Goal: Transaction & Acquisition: Purchase product/service

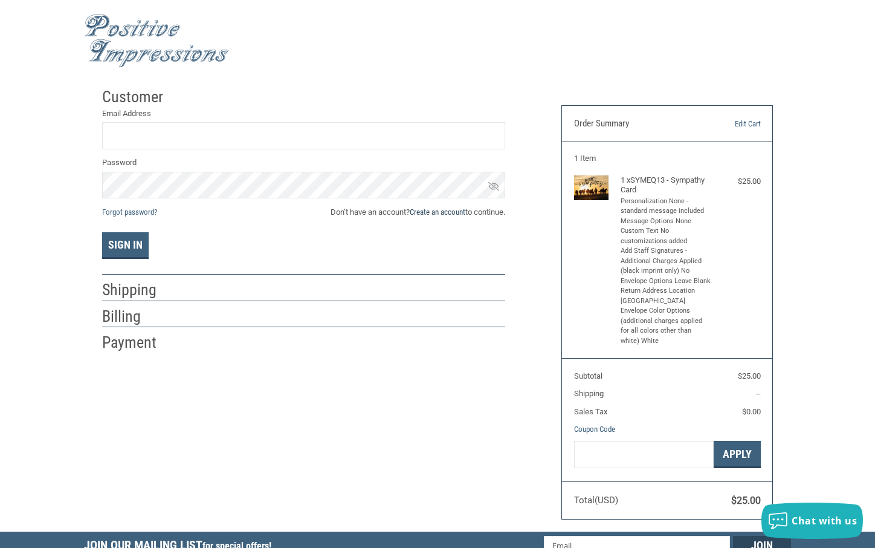
click at [441, 211] on link "Create an account" at bounding box center [438, 211] width 56 height 9
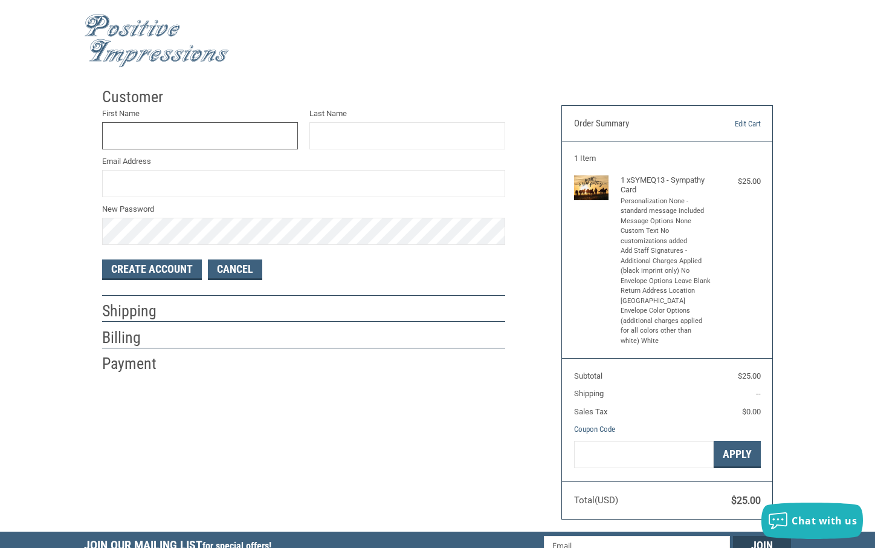
click at [190, 135] on input "First Name" at bounding box center [200, 135] width 196 height 27
type input "[PERSON_NAME]"
click at [348, 138] on input "Last Name" at bounding box center [407, 135] width 196 height 27
type input "[PERSON_NAME]"
click at [188, 189] on input "Email Address" at bounding box center [303, 183] width 403 height 27
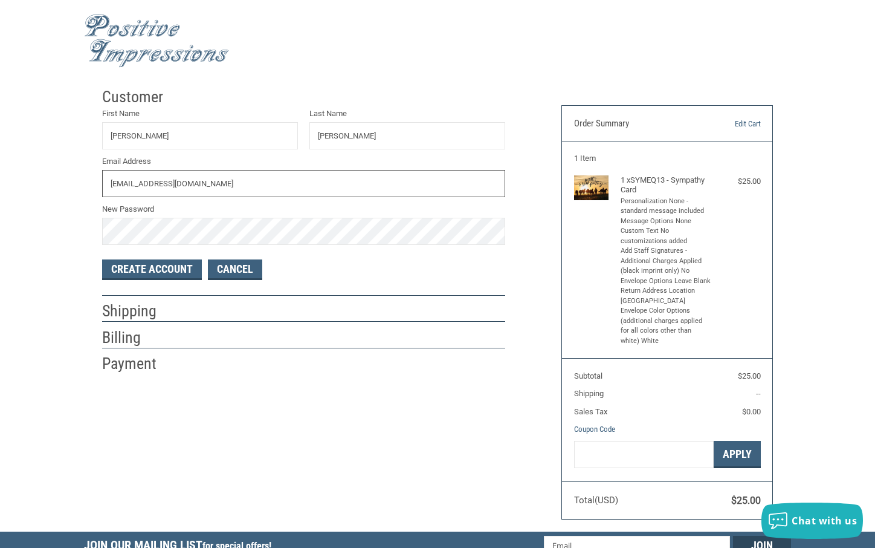
type input "[EMAIL_ADDRESS][DOMAIN_NAME]"
click at [145, 272] on button "Create Account" at bounding box center [152, 269] width 100 height 21
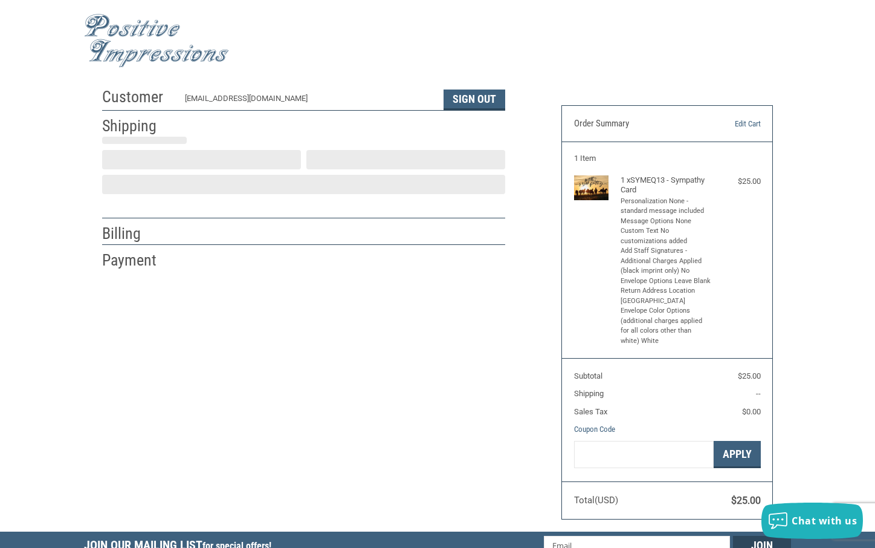
scroll to position [2, 0]
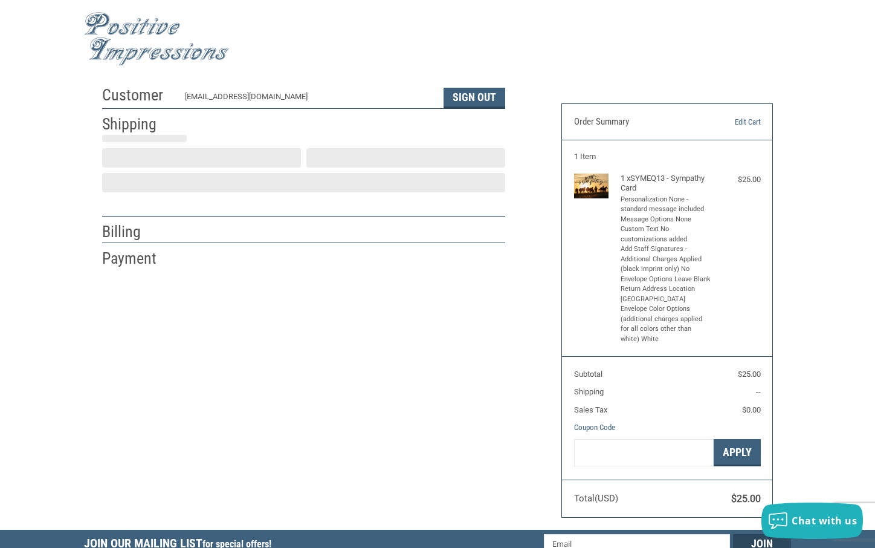
select select "US"
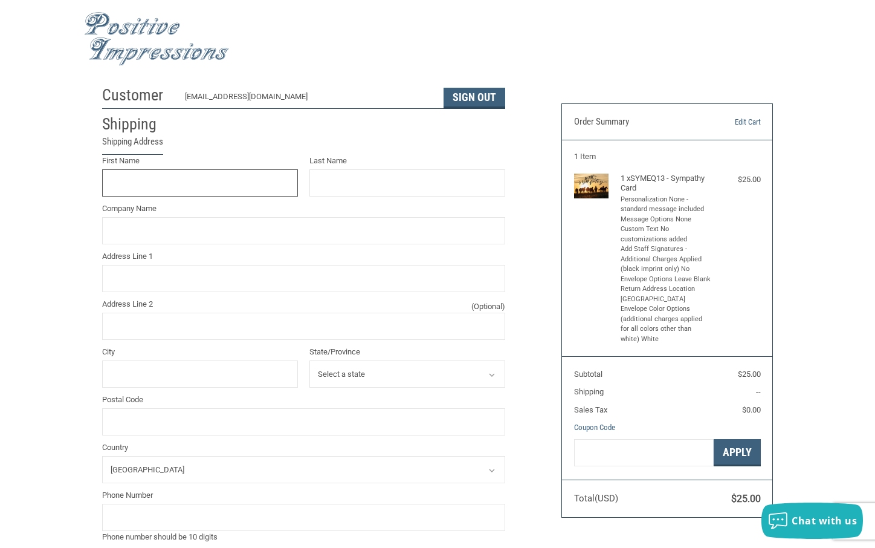
click at [125, 190] on input "First Name" at bounding box center [200, 182] width 196 height 27
type input "[PERSON_NAME]"
click at [371, 180] on input "Last Name" at bounding box center [407, 182] width 196 height 27
type input "[PERSON_NAME]"
click at [198, 236] on input "Company Name" at bounding box center [303, 230] width 403 height 27
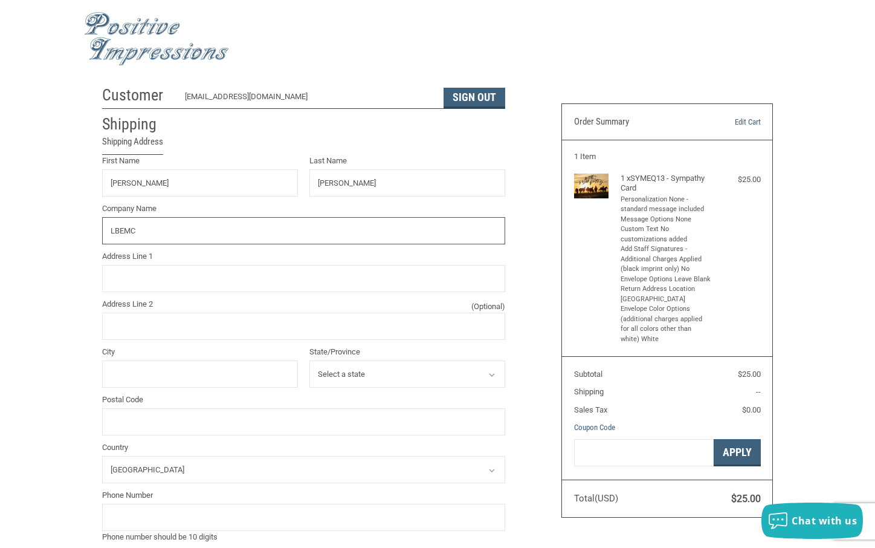
type input "LBEMC"
click at [140, 279] on input "Address Line 1" at bounding box center [303, 278] width 403 height 27
type input "[STREET_ADDRESS][PERSON_NAME]"
click at [136, 376] on input "City" at bounding box center [200, 373] width 196 height 27
type input "SAN [PERSON_NAME] OBISPO"
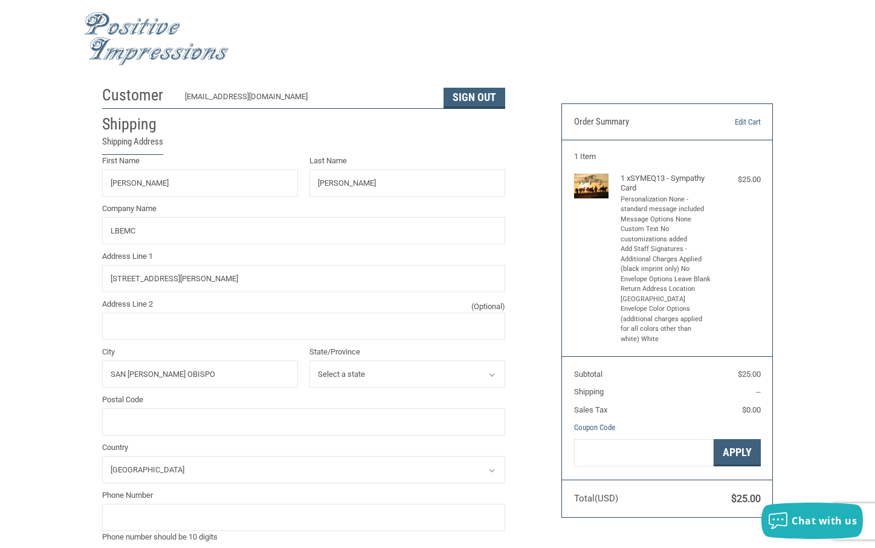
click at [346, 370] on select "Select a state [US_STATE] [US_STATE] [US_STATE] [US_STATE] [US_STATE] [US_STATE…" at bounding box center [407, 373] width 196 height 27
select select "CA"
click at [309, 361] on select "Select a state [US_STATE] [US_STATE] [US_STATE] [US_STATE] [US_STATE] [US_STATE…" at bounding box center [407, 373] width 196 height 27
click at [141, 418] on input "Postal Code" at bounding box center [303, 421] width 403 height 27
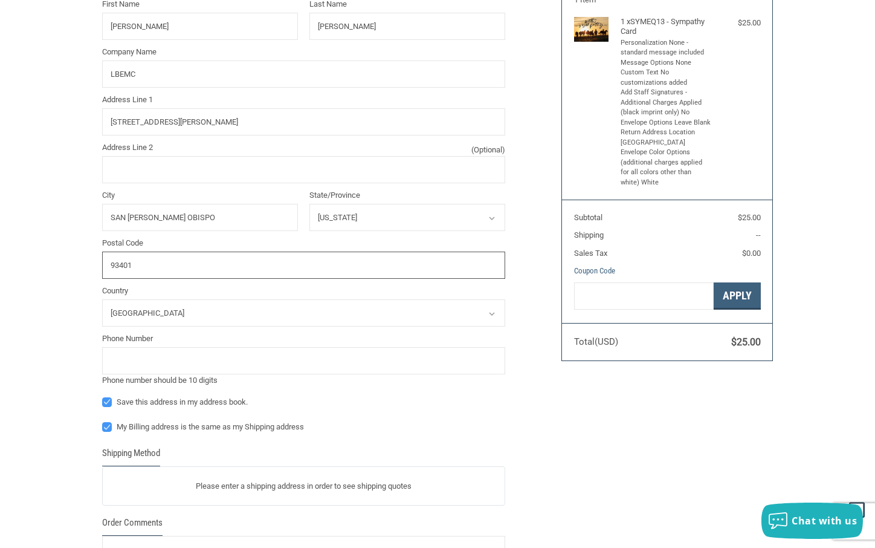
scroll to position [183, 0]
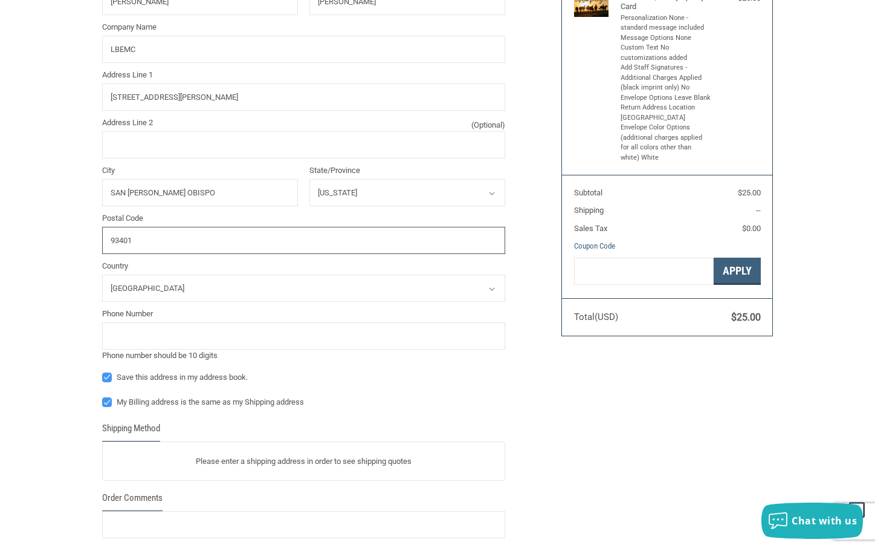
type input "93401"
click at [126, 335] on input "tel" at bounding box center [303, 335] width 403 height 27
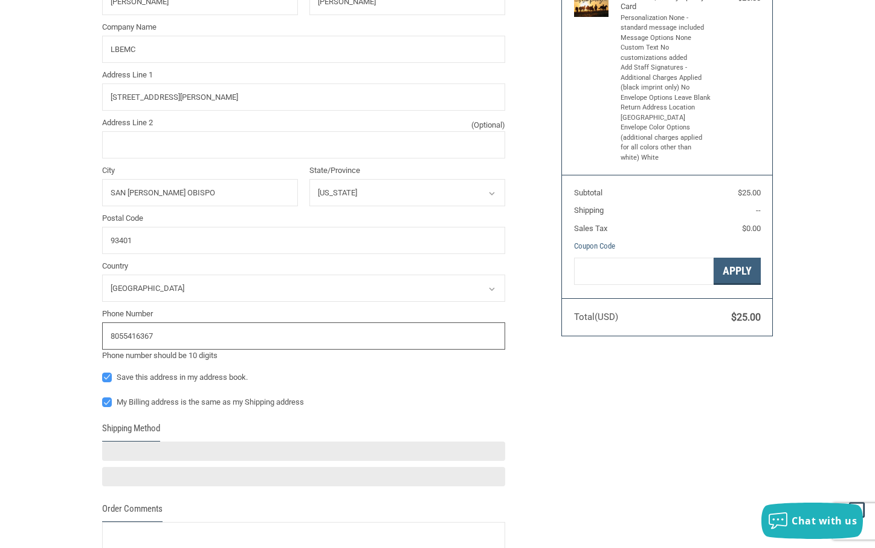
scroll to position [244, 0]
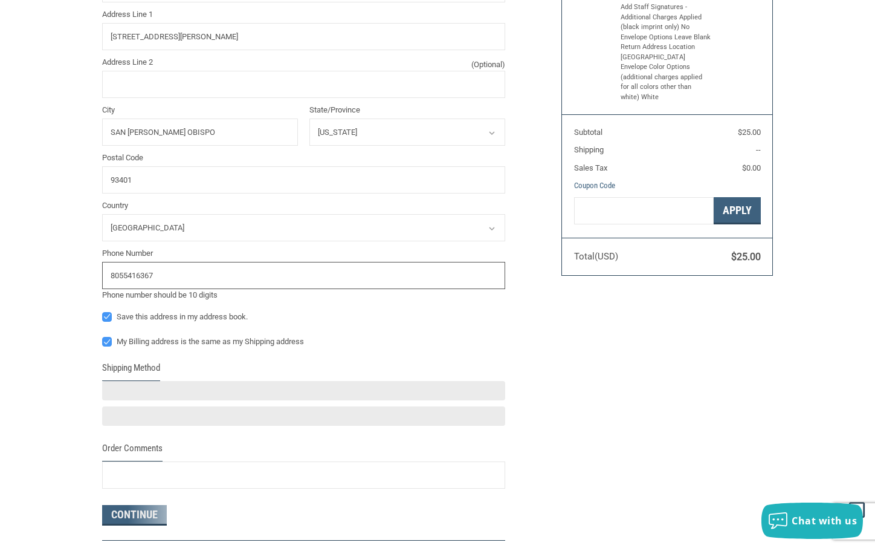
type input "8055416367"
click at [107, 342] on label "My Billing address is the same as my Shipping address" at bounding box center [303, 342] width 403 height 10
click at [103, 336] on input "My Billing address is the same as my Shipping address" at bounding box center [102, 335] width 1 height 1
checkbox input "false"
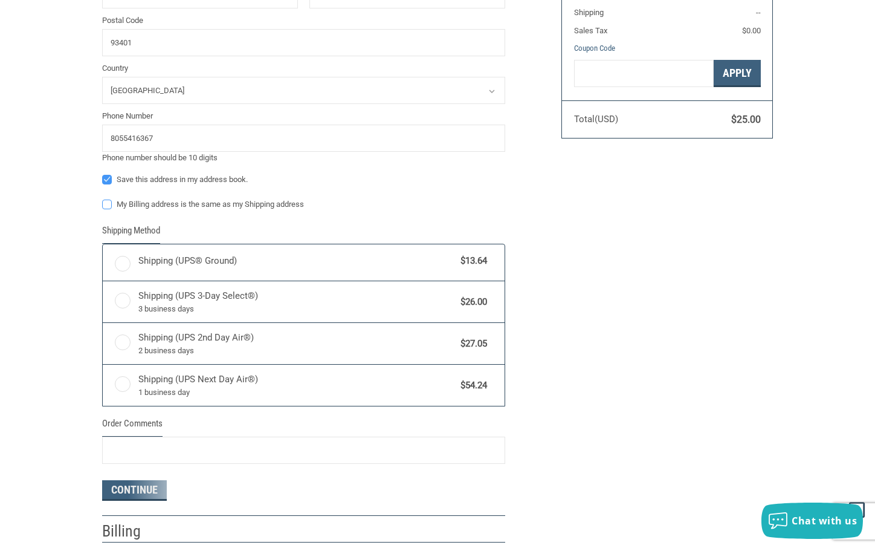
radio input "true"
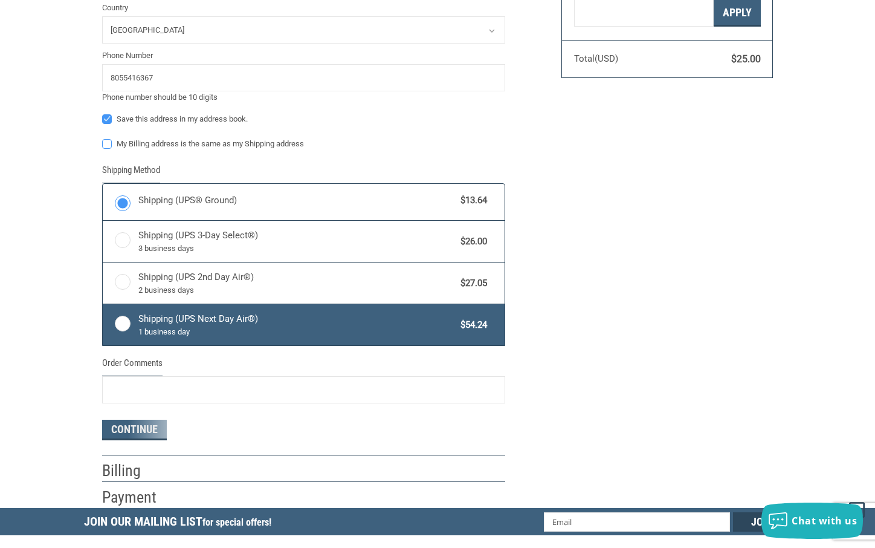
scroll to position [444, 0]
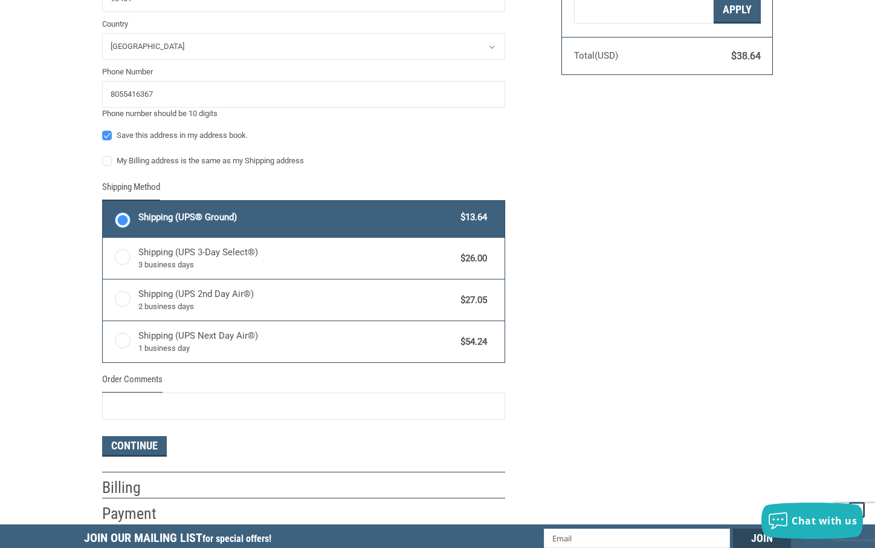
click at [172, 222] on span "Shipping (UPS® Ground)" at bounding box center [296, 217] width 317 height 14
click at [103, 203] on input "Shipping (UPS® Ground) $13.64" at bounding box center [103, 202] width 1 height 1
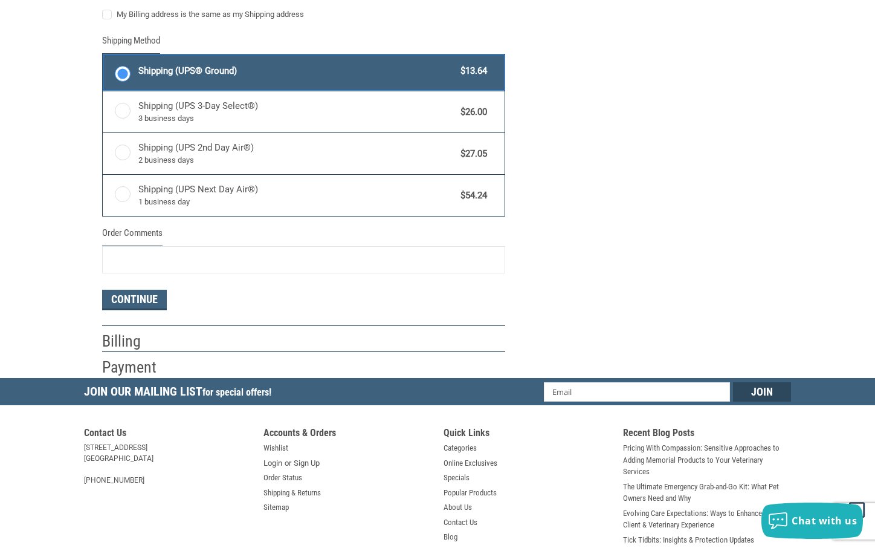
scroll to position [626, 0]
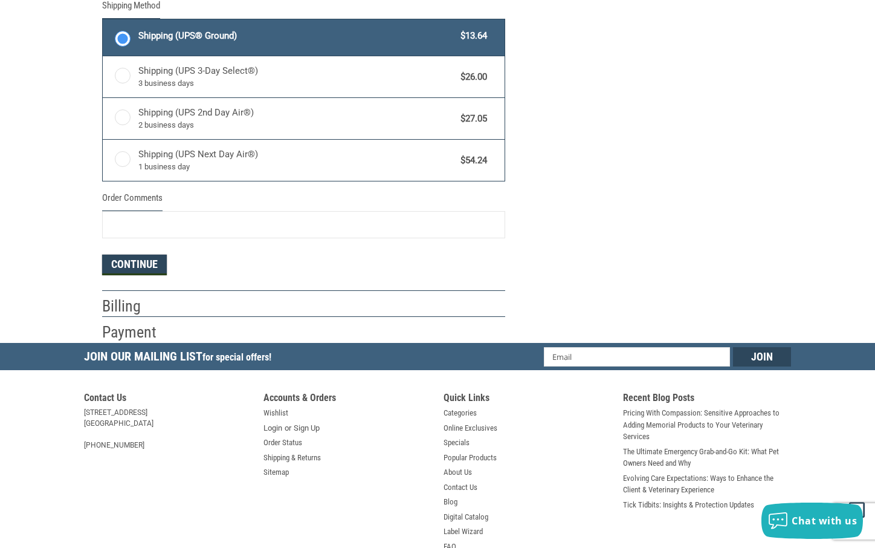
click at [129, 264] on button "Continue" at bounding box center [134, 264] width 65 height 21
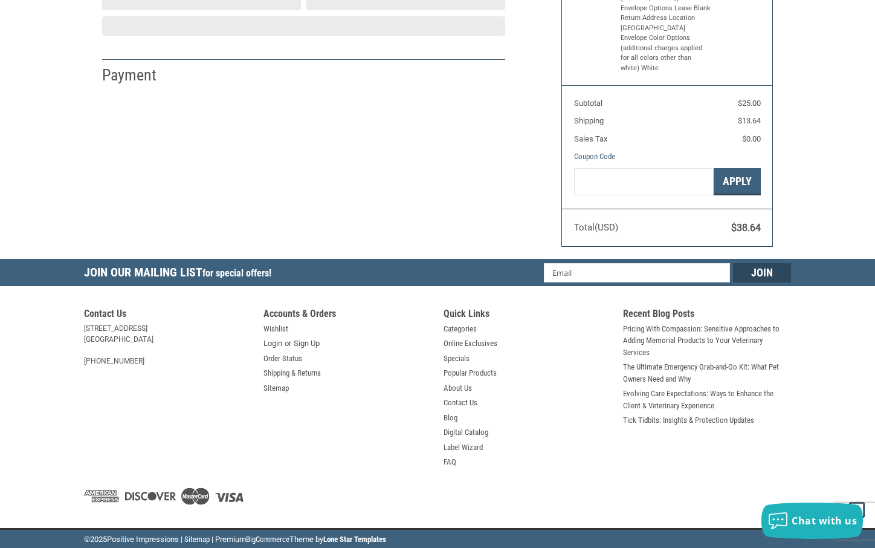
select select "US"
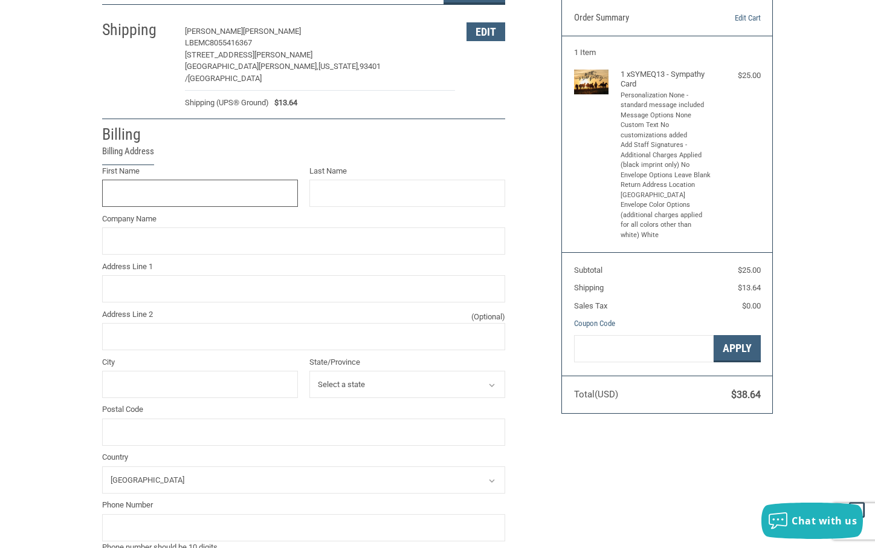
scroll to position [104, 0]
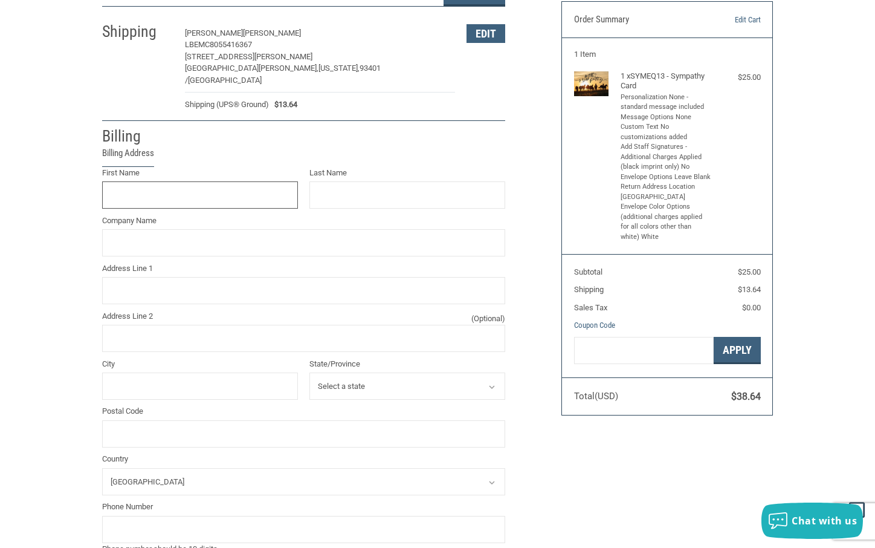
click at [172, 187] on input "First Name" at bounding box center [200, 194] width 196 height 27
type input "[PERSON_NAME]"
type input "LBEMC"
type input "[STREET_ADDRESS]"
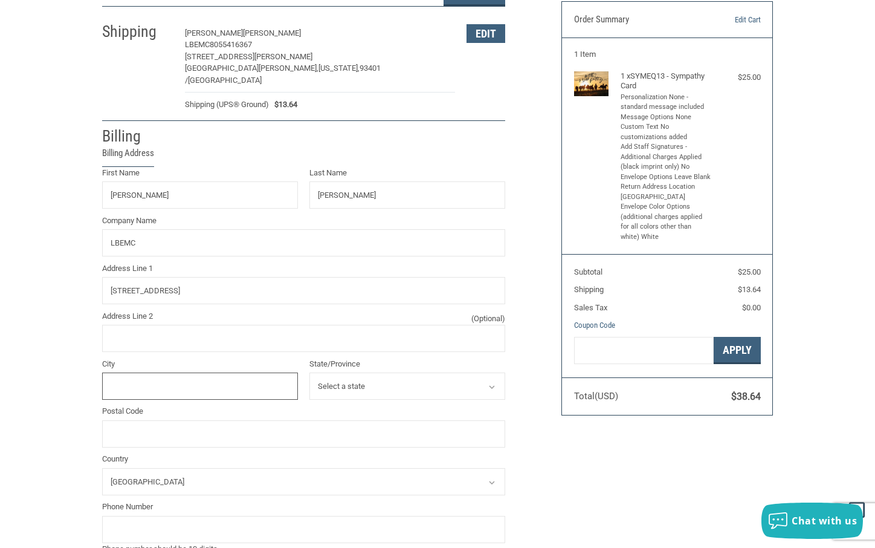
type input "PENRYN"
select select "CA"
type input "95663"
type input "9166527645"
click at [171, 185] on input "[PERSON_NAME]" at bounding box center [200, 194] width 196 height 27
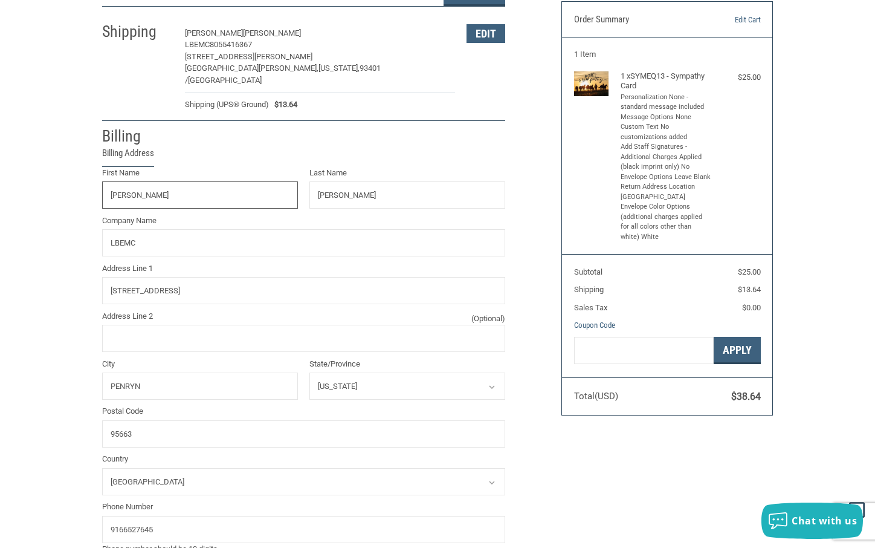
click at [171, 185] on input "[PERSON_NAME]" at bounding box center [200, 194] width 196 height 27
type input "[PERSON_NAME]"
click at [337, 190] on input "[PERSON_NAME]" at bounding box center [407, 194] width 196 height 27
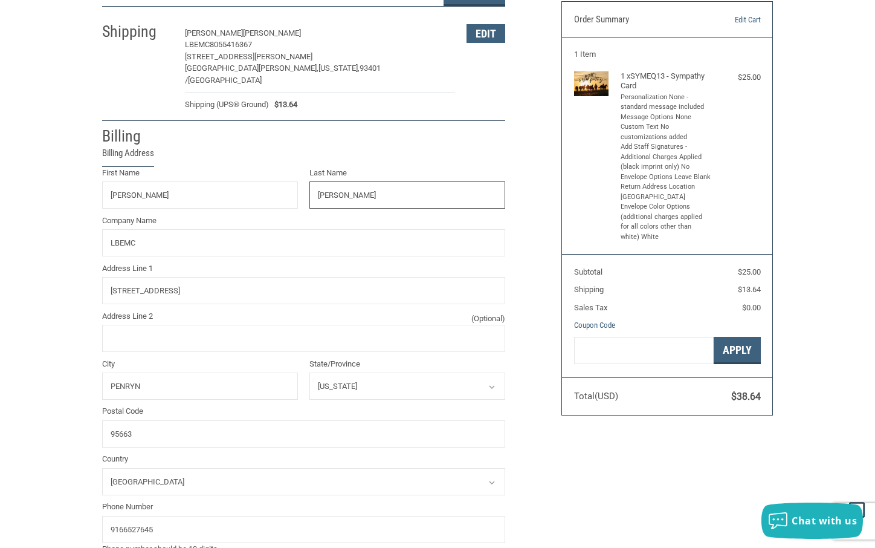
click at [337, 190] on input "[PERSON_NAME]" at bounding box center [407, 194] width 196 height 27
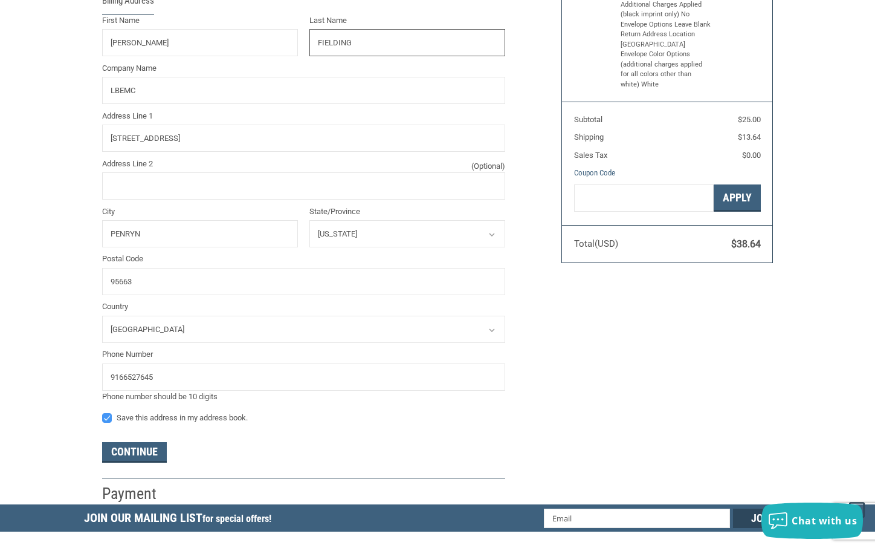
scroll to position [285, 0]
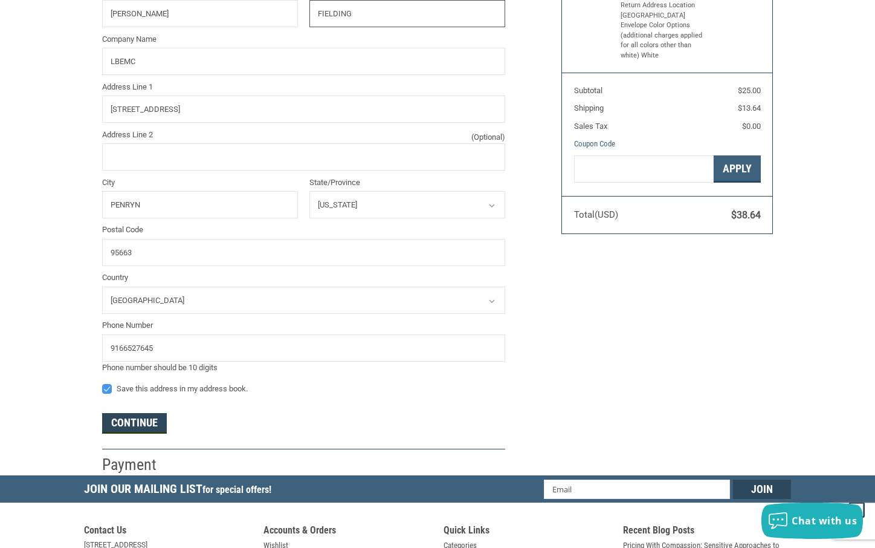
type input "FIELDING"
click at [140, 413] on button "Continue" at bounding box center [134, 423] width 65 height 21
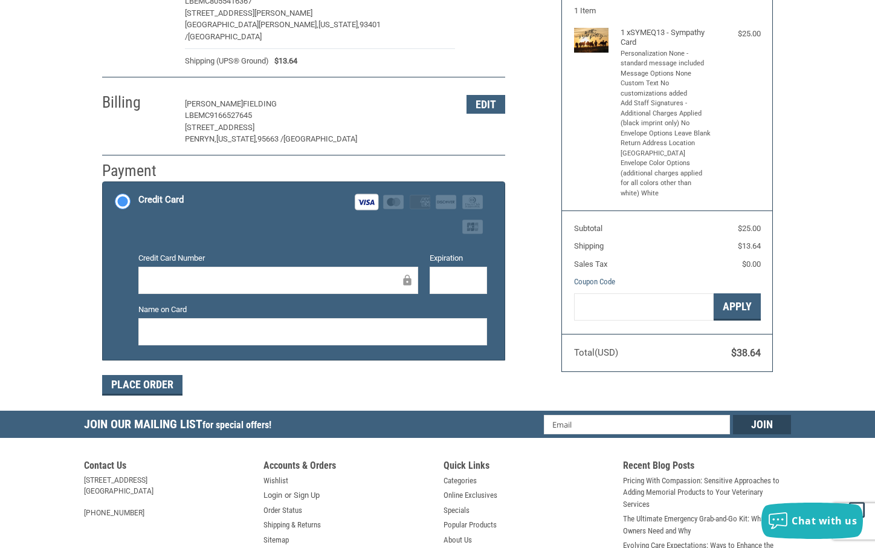
scroll to position [181, 0]
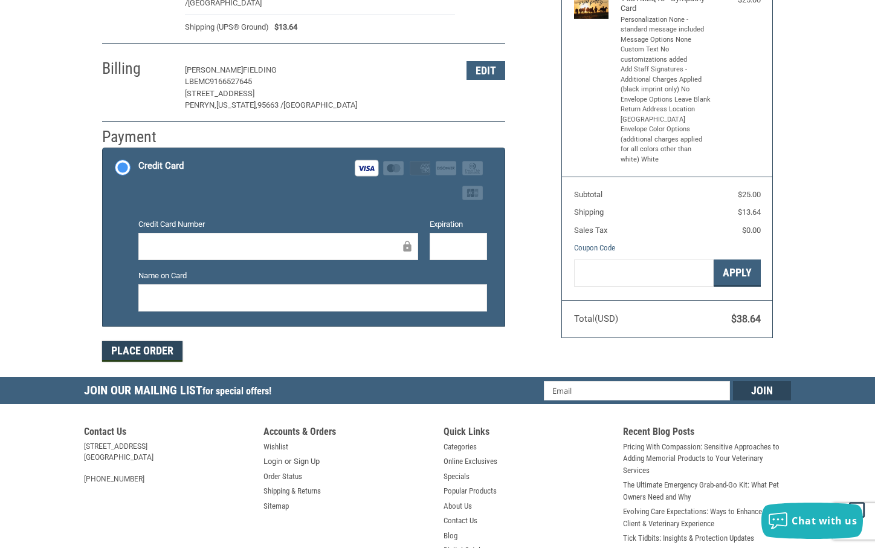
click at [139, 341] on button "Place Order" at bounding box center [142, 351] width 80 height 21
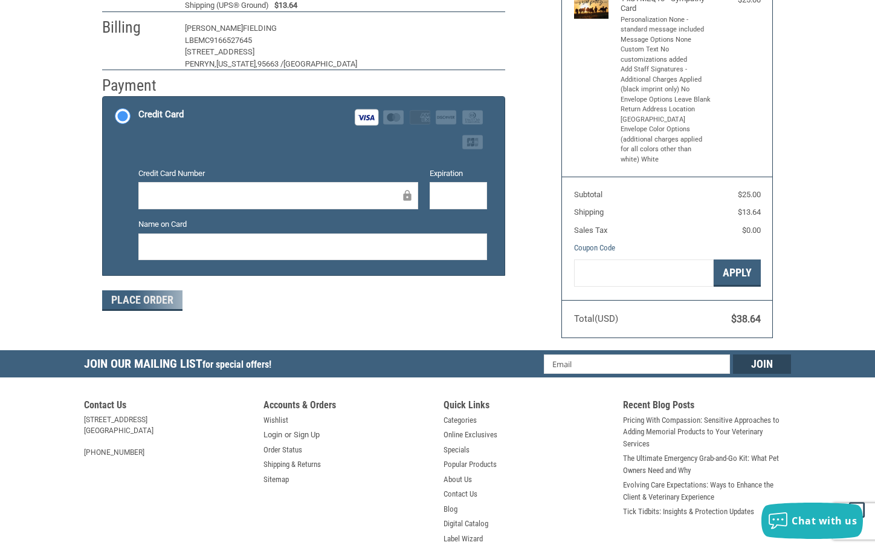
scroll to position [148, 0]
